Goal: Task Accomplishment & Management: Complete application form

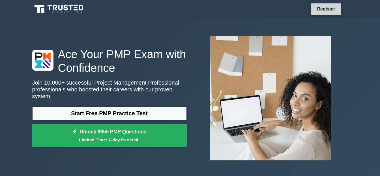
click at [326, 9] on link "Register" at bounding box center [326, 8] width 25 height 7
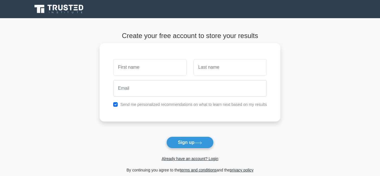
click at [143, 68] on input "text" at bounding box center [149, 67] width 73 height 16
type input "[PERSON_NAME]"
type input "Sackey"
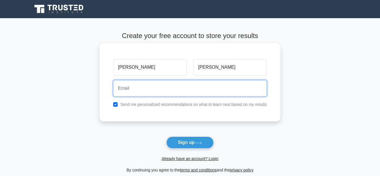
type input "sackeyjustina13@gmail.com"
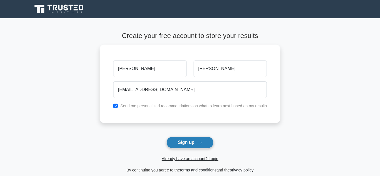
click at [179, 146] on button "Sign up" at bounding box center [191, 142] width 48 height 12
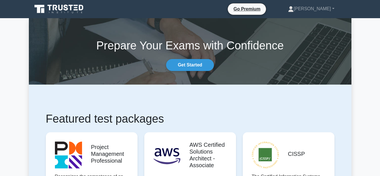
drag, startPoint x: 380, startPoint y: 11, endPoint x: 382, endPoint y: 10, distance: 3.1
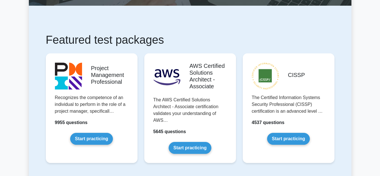
scroll to position [82, 0]
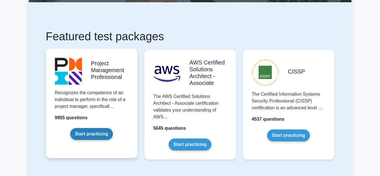
click at [91, 132] on link "Start practicing" at bounding box center [91, 134] width 43 height 12
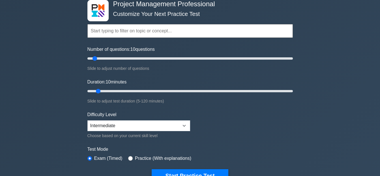
scroll to position [36, 0]
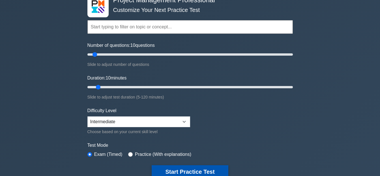
click at [196, 168] on button "Start Practice Test" at bounding box center [190, 171] width 76 height 13
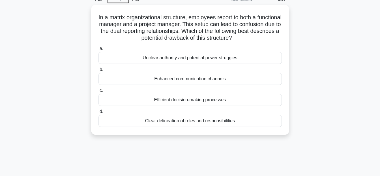
scroll to position [33, 0]
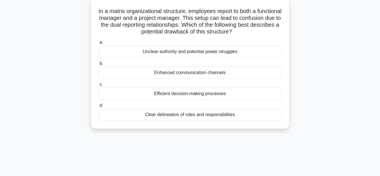
click at [104, 112] on div "Clear delineation of roles and responsibilities" at bounding box center [191, 114] width 184 height 12
click at [99, 107] on input "d. Clear delineation of roles and responsibilities" at bounding box center [99, 105] width 0 height 4
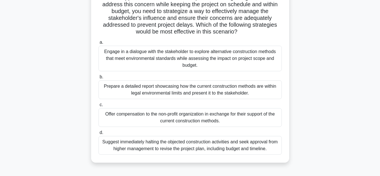
scroll to position [108, 0]
click at [160, 62] on div "Engage in a dialogue with the stakeholder to explore alternative construction m…" at bounding box center [191, 58] width 184 height 25
click at [99, 44] on input "a. Engage in a dialogue with the stakeholder to explore alternative constructio…" at bounding box center [99, 43] width 0 height 4
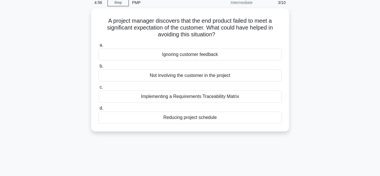
scroll to position [0, 0]
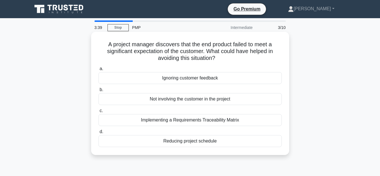
click at [236, 117] on div "Implementing a Requirements Traceability Matrix" at bounding box center [191, 120] width 184 height 12
click at [99, 112] on input "c. Implementing a Requirements Traceability Matrix" at bounding box center [99, 111] width 0 height 4
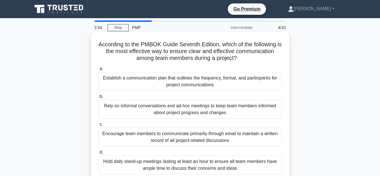
click at [210, 136] on div "Encourage team members to communicate primarily through email to maintain a wri…" at bounding box center [191, 136] width 184 height 19
click at [99, 126] on input "c. Encourage team members to communicate primarily through email to maintain a …" at bounding box center [99, 124] width 0 height 4
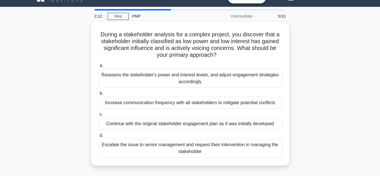
scroll to position [23, 0]
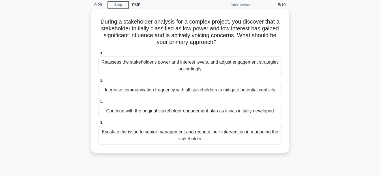
click at [226, 115] on div "Continue with the original stakeholder engagement plan as it was initially deve…" at bounding box center [191, 111] width 184 height 12
click at [99, 103] on input "c. Continue with the original stakeholder engagement plan as it was initially d…" at bounding box center [99, 102] width 0 height 4
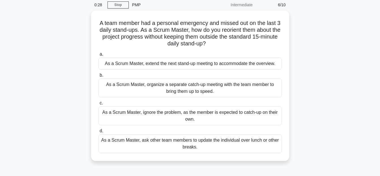
scroll to position [0, 0]
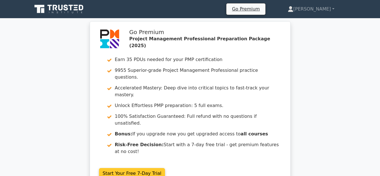
click at [142, 168] on link "Start Your Free 7-Day Trial" at bounding box center [132, 173] width 66 height 11
